Goal: Navigation & Orientation: Find specific page/section

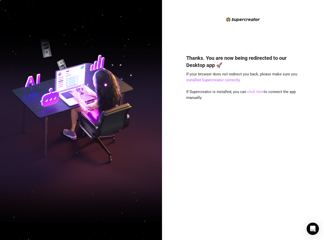
click at [254, 91] on link "click here" at bounding box center [255, 91] width 17 height 5
click at [253, 91] on link "click here" at bounding box center [255, 91] width 17 height 5
